Goal: Check status

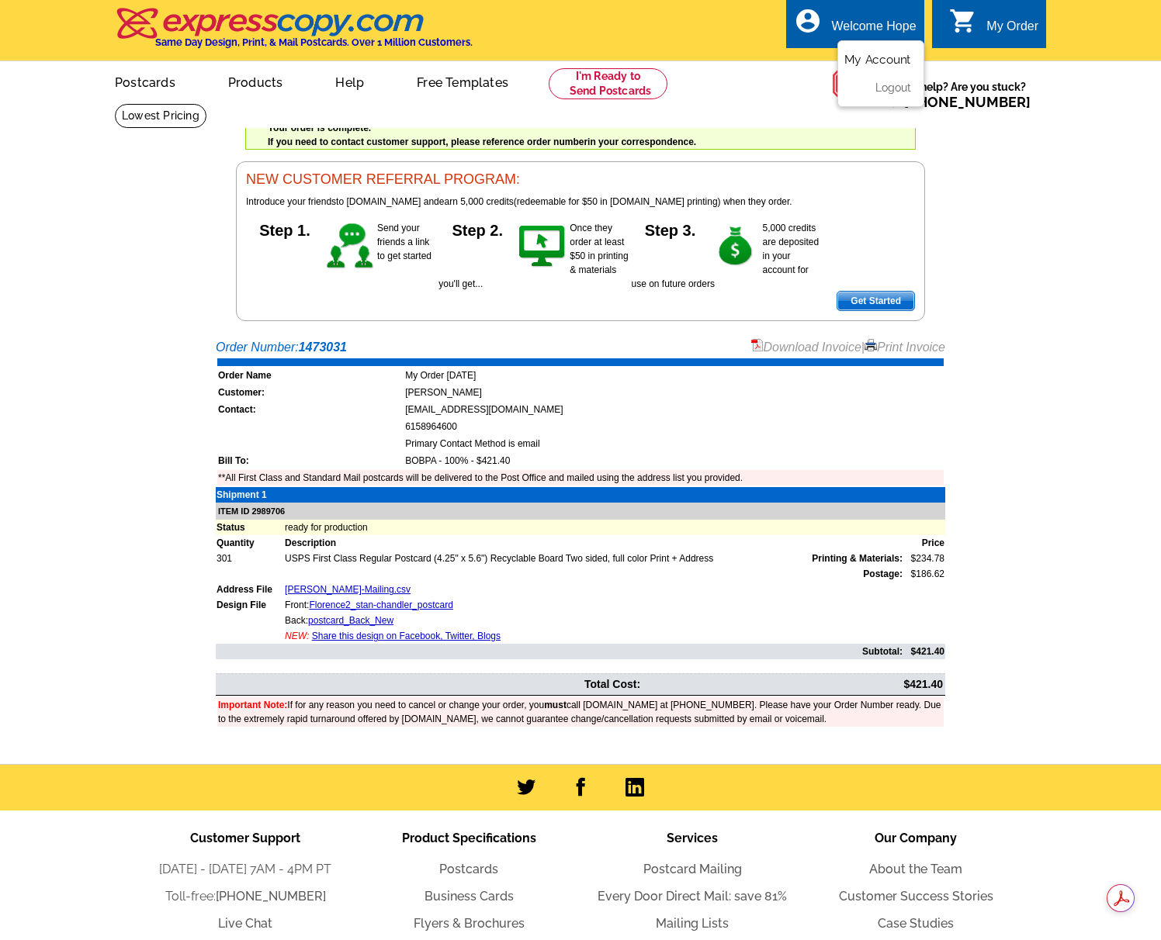
click at [858, 63] on link "My Account" at bounding box center [877, 60] width 67 height 14
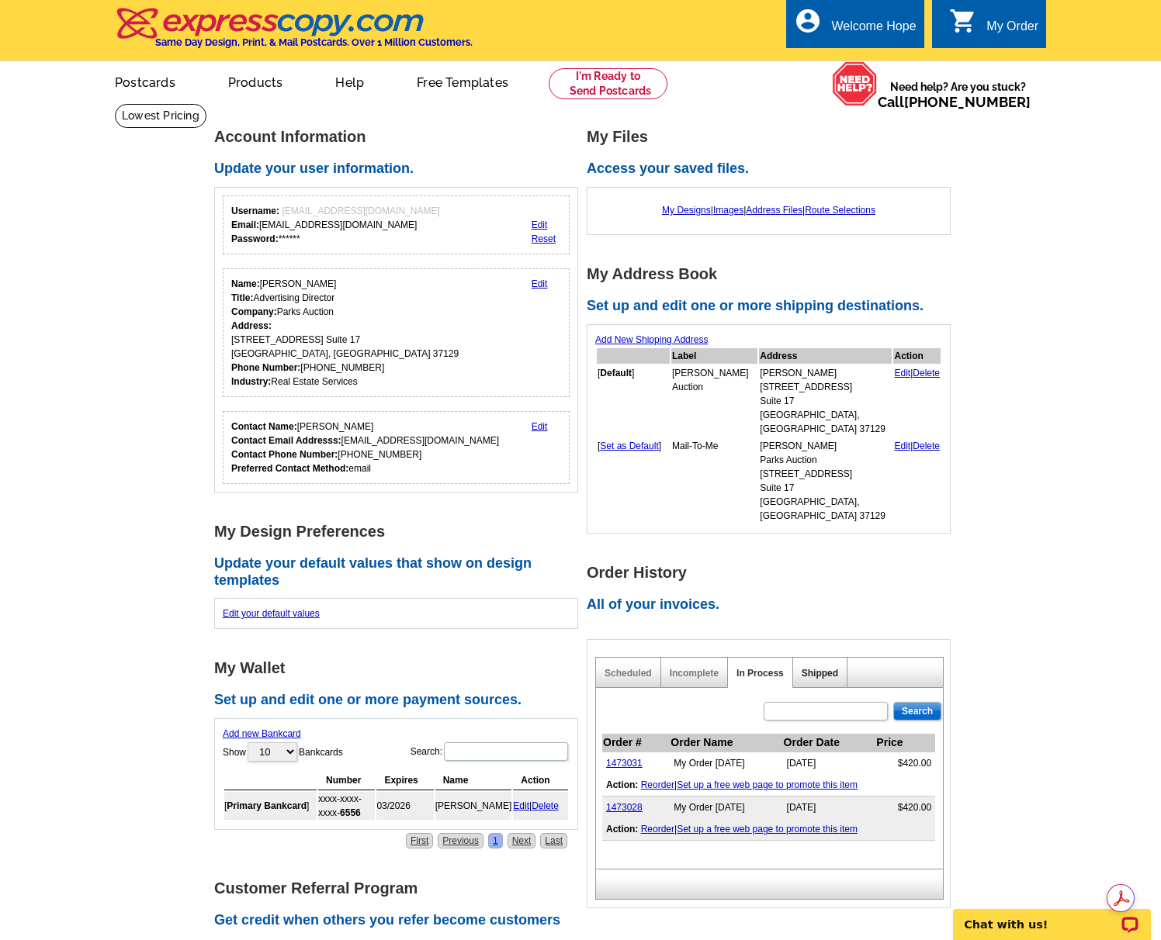
click at [815, 668] on link "Shipped" at bounding box center [820, 673] width 36 height 11
click at [768, 668] on link "In Process" at bounding box center [759, 673] width 47 height 11
click at [117, 465] on main "Account Information Update your user information. Username: hope@bobparksauctio…" at bounding box center [580, 715] width 1161 height 1225
